Goal: Navigation & Orientation: Find specific page/section

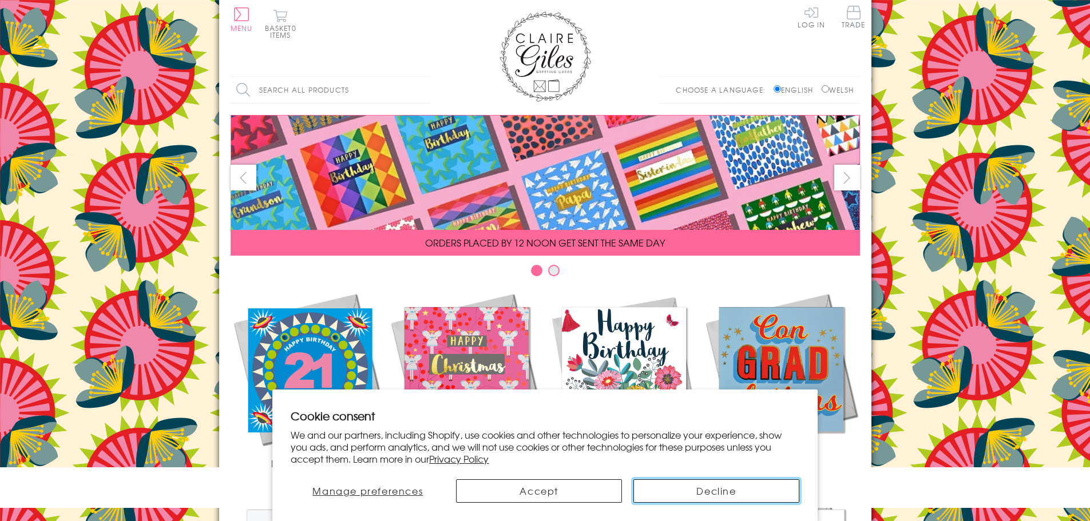
click at [707, 491] on button "Decline" at bounding box center [716, 490] width 166 height 23
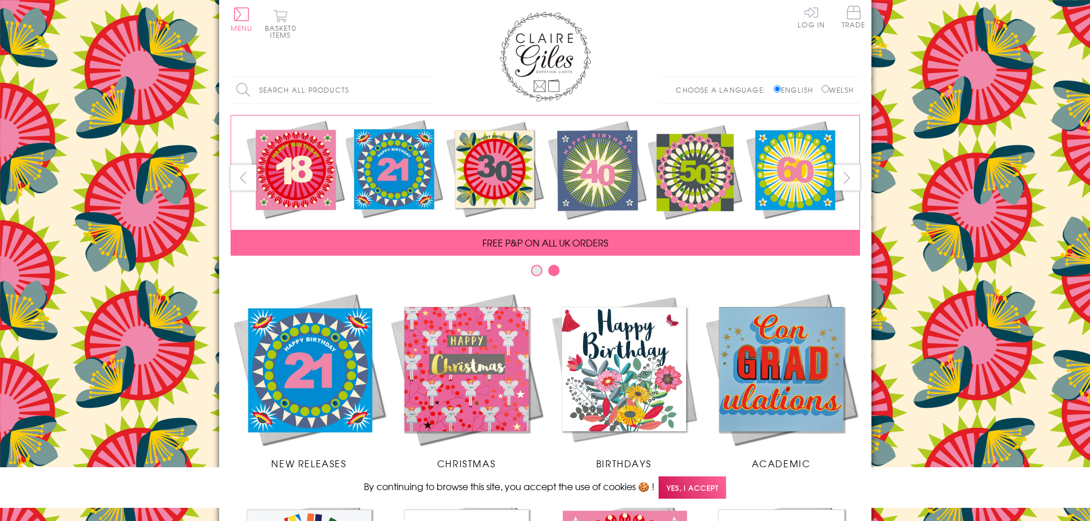
click at [821, 89] on input "Welsh" at bounding box center [824, 88] width 7 height 7
radio input "true"
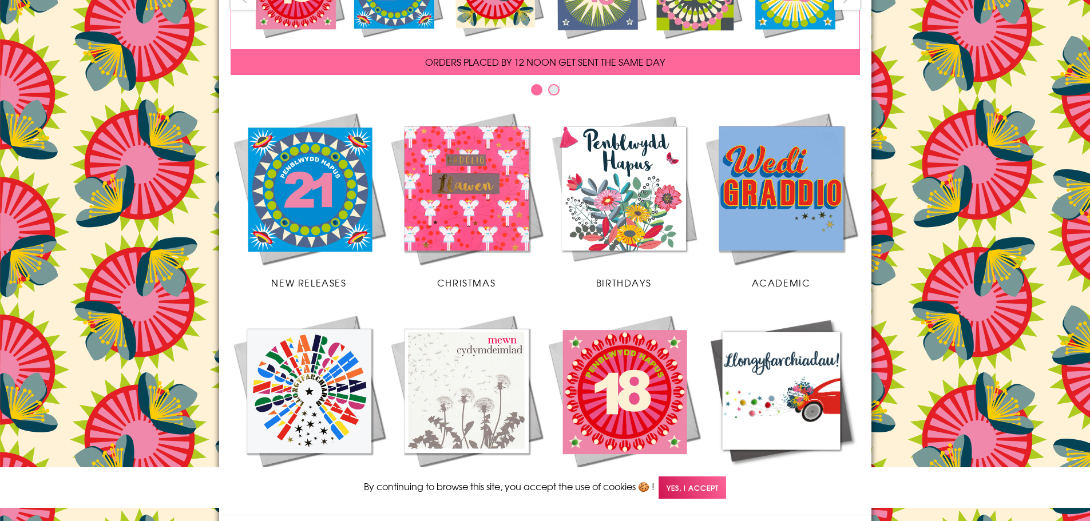
scroll to position [9, 0]
